Goal: Task Accomplishment & Management: Use online tool/utility

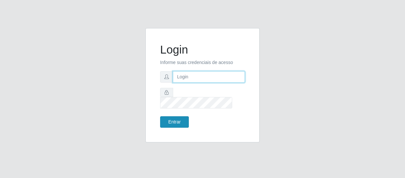
type input "[EMAIL_ADDRESS][DOMAIN_NAME]"
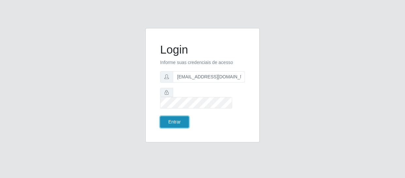
click at [171, 117] on button "Entrar" at bounding box center [174, 121] width 29 height 11
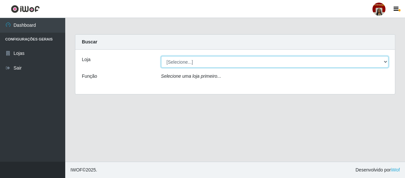
click at [384, 62] on select "[Selecione...] Mar Vermelho - Loja 04" at bounding box center [275, 61] width 228 height 11
select select "251"
click at [161, 56] on select "[Selecione...] Mar Vermelho - Loja 04" at bounding box center [275, 61] width 228 height 11
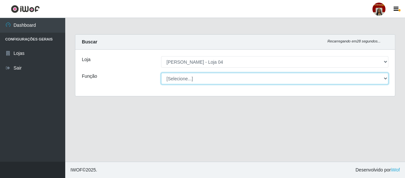
click at [383, 78] on select "[Selecione...] ASG ASG + ASG ++ Auxiliar de Depósito Auxiliar de Depósito + Aux…" at bounding box center [275, 78] width 228 height 11
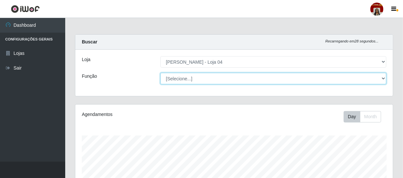
scroll to position [135, 318]
select select "22"
click at [161, 73] on select "[Selecione...] ASG ASG + ASG ++ Auxiliar de Depósito Auxiliar de Depósito + Aux…" at bounding box center [274, 78] width 226 height 11
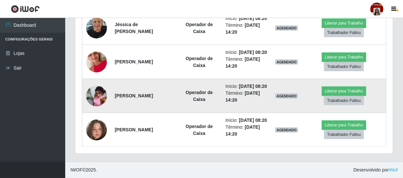
scroll to position [297, 0]
